Goal: Find specific page/section: Find specific page/section

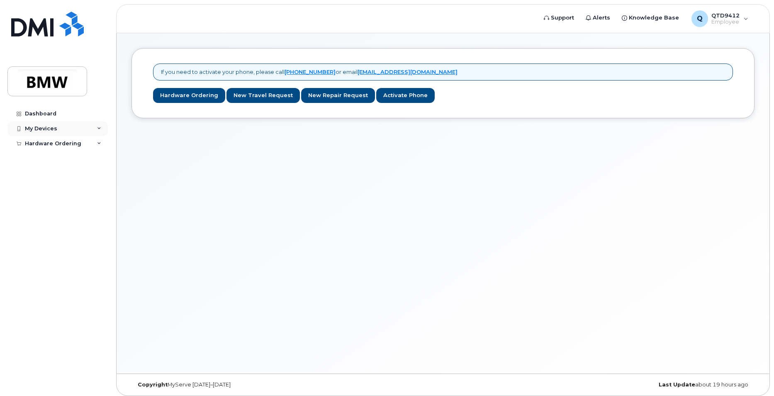
click at [97, 129] on icon at bounding box center [99, 129] width 4 height 4
click at [46, 114] on div "Dashboard" at bounding box center [41, 113] width 32 height 7
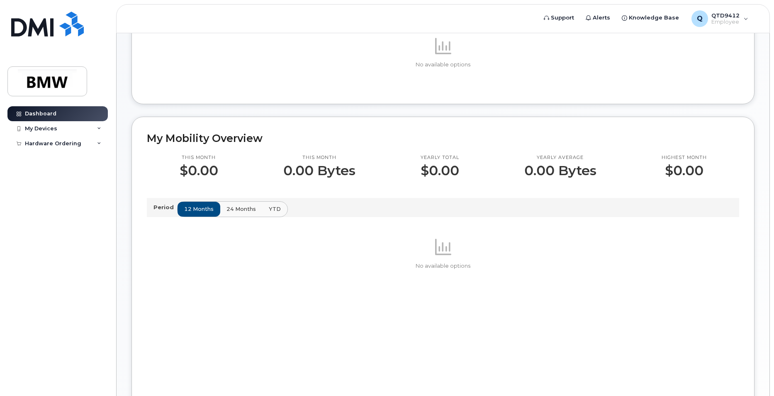
scroll to position [166, 0]
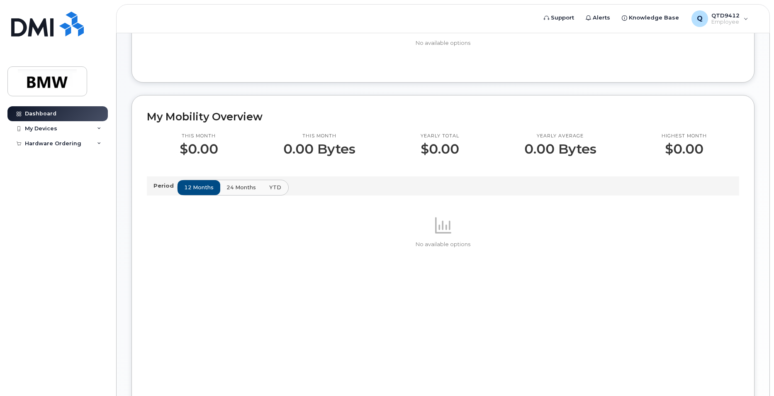
click at [269, 191] on span "YTD" at bounding box center [275, 187] width 12 height 8
click at [270, 195] on div "12 months 24 months YTD" at bounding box center [232, 188] width 111 height 16
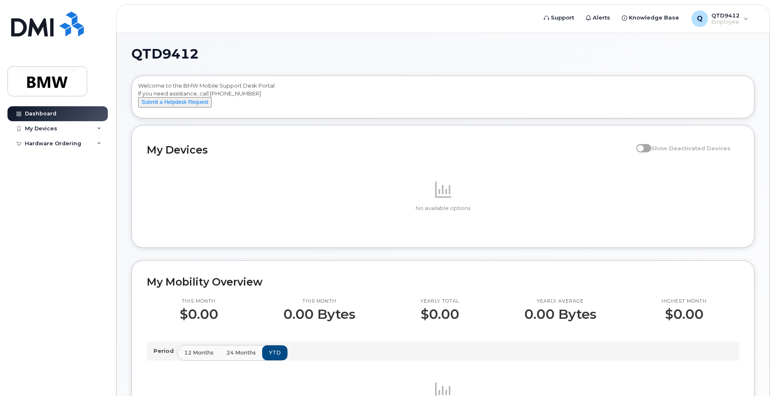
scroll to position [0, 0]
